Goal: Check status: Check status

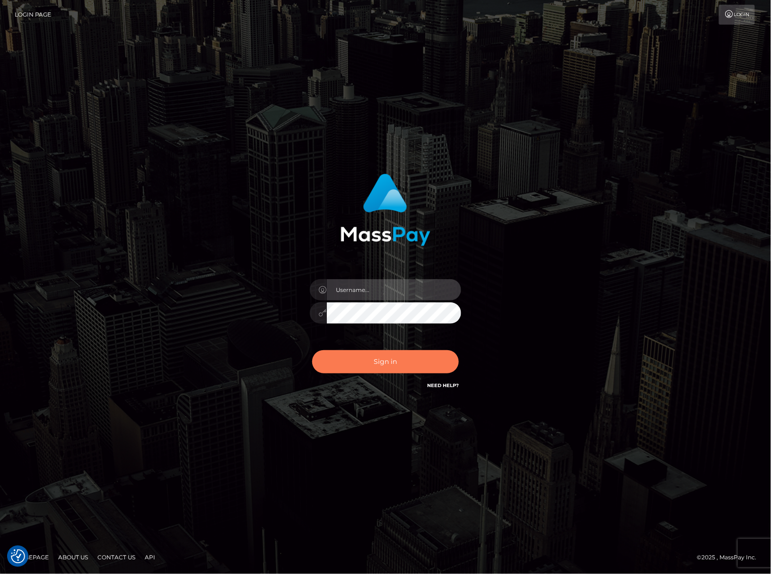
type input "Joyce.Silversocial"
click at [384, 363] on button "Sign in" at bounding box center [385, 361] width 147 height 23
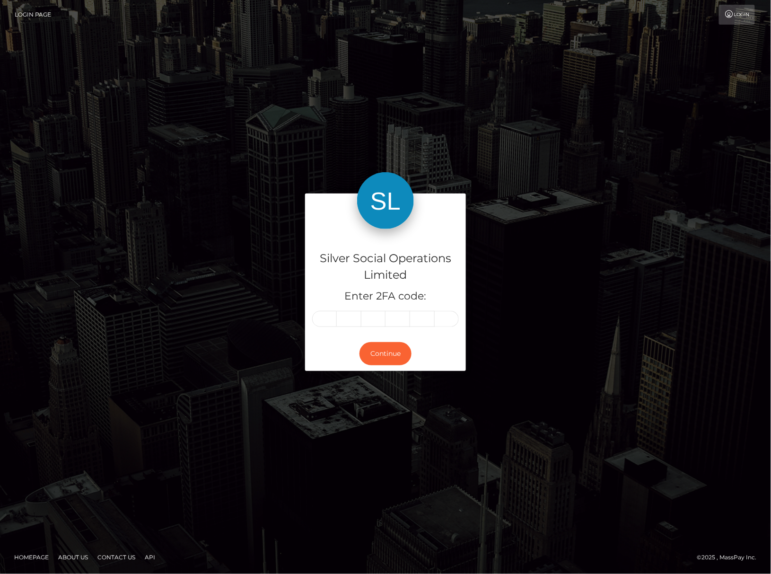
click at [327, 308] on div "Silver Social Operations Limited Enter 2FA code:" at bounding box center [385, 282] width 161 height 107
click at [326, 315] on input "text" at bounding box center [324, 319] width 25 height 16
type input "4"
type input "8"
type input "9"
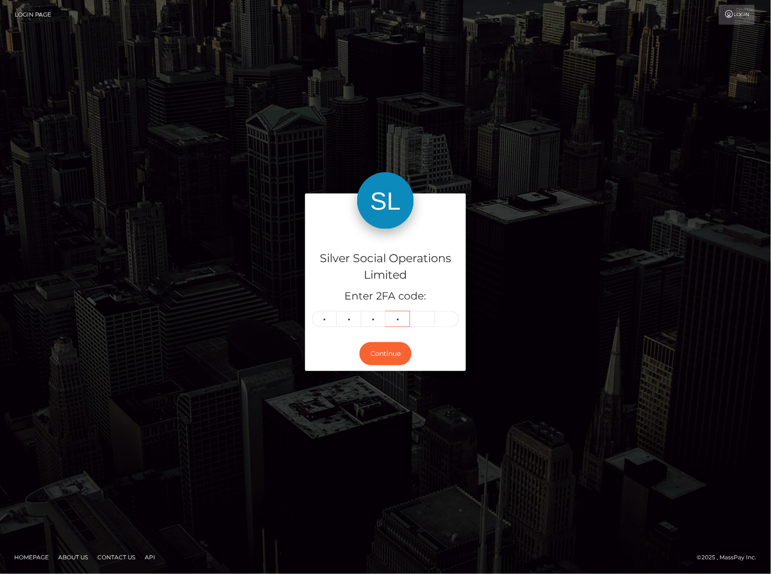
type input "2"
type input "4"
type input "8"
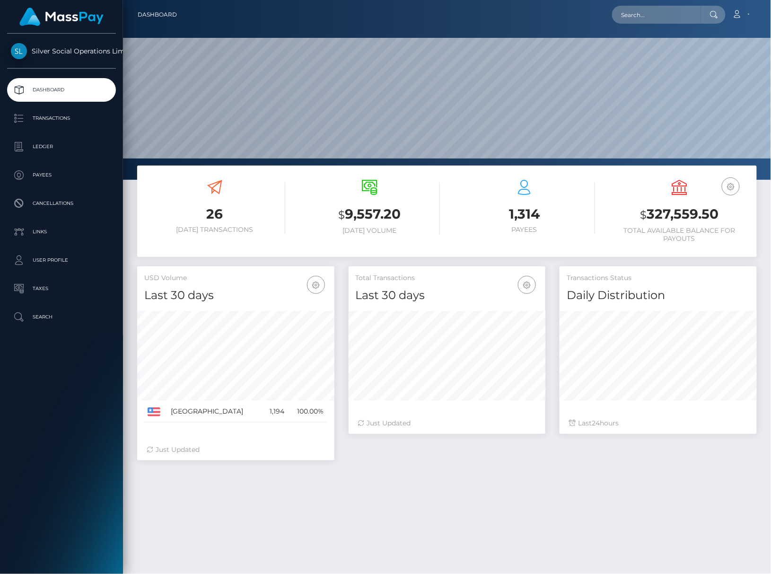
scroll to position [167, 197]
click at [653, 13] on input "text" at bounding box center [656, 15] width 89 height 18
paste input "260394"
type input "260394"
click at [651, 48] on link "KEYANA DAVIDA MOORE-MARTINEZ" at bounding box center [650, 48] width 76 height 17
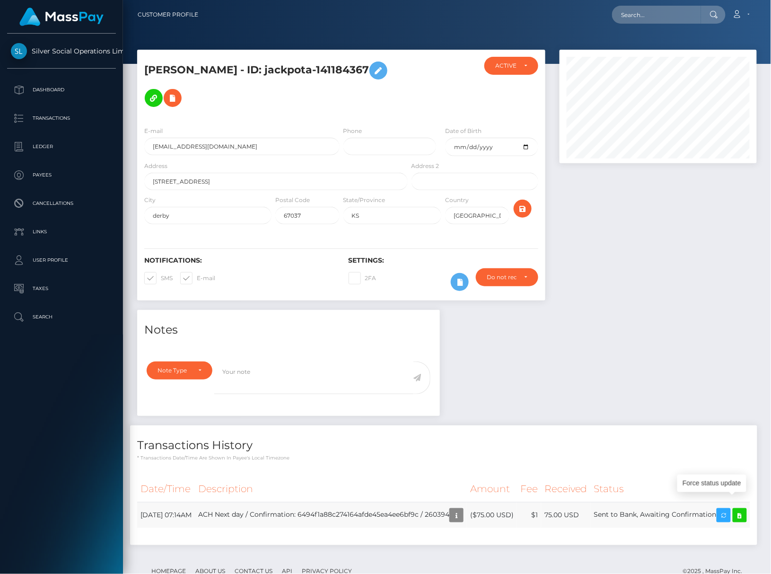
scroll to position [113, 197]
drag, startPoint x: 644, startPoint y: 502, endPoint x: 729, endPoint y: 505, distance: 85.2
click at [729, 505] on td "Sent to Bank, Awaiting Confirmation" at bounding box center [670, 515] width 159 height 26
copy td "Sent to Bank, Awaiting Confirmation"
